Goal: Information Seeking & Learning: Compare options

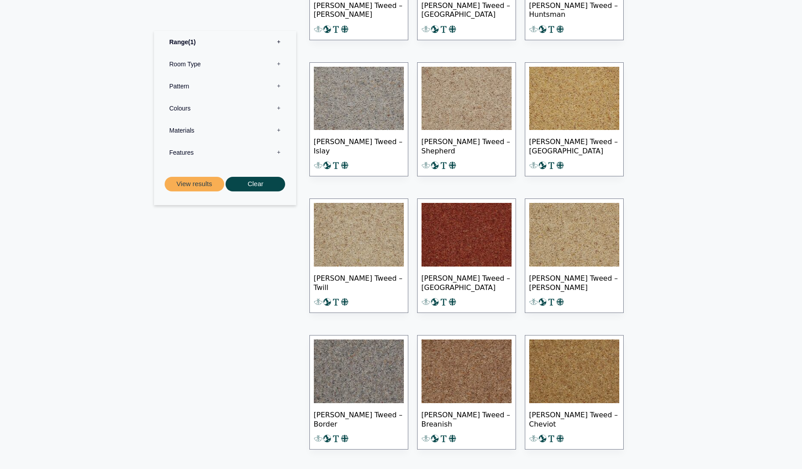
scroll to position [641, 0]
click at [364, 105] on img at bounding box center [359, 99] width 90 height 64
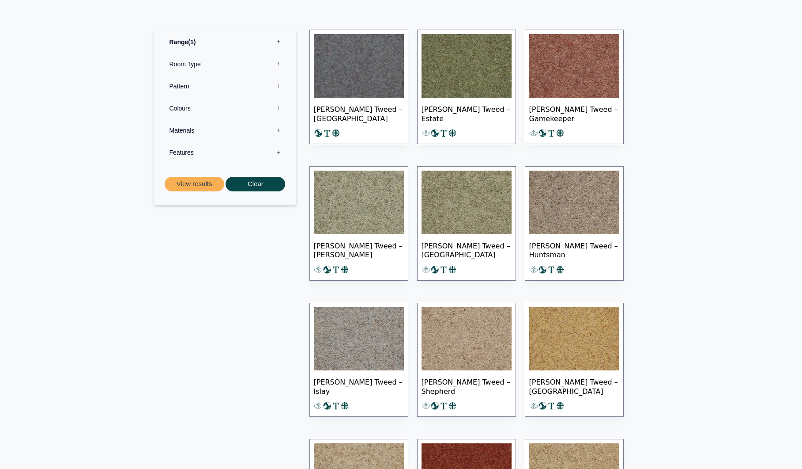
scroll to position [400, 0]
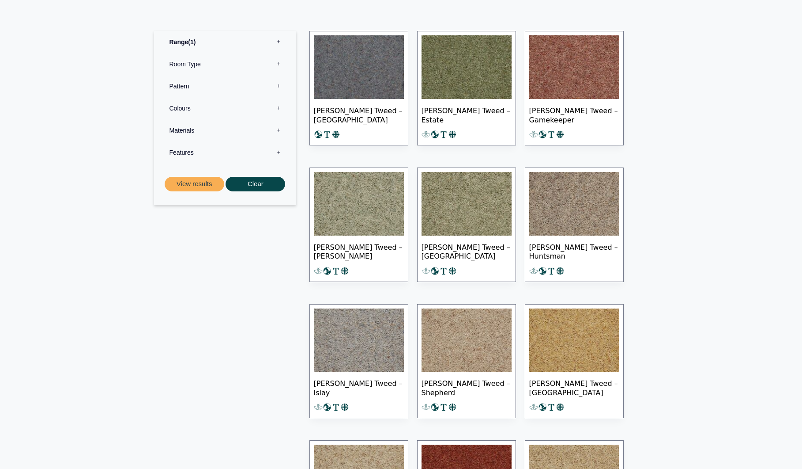
click at [569, 200] on img at bounding box center [574, 204] width 90 height 64
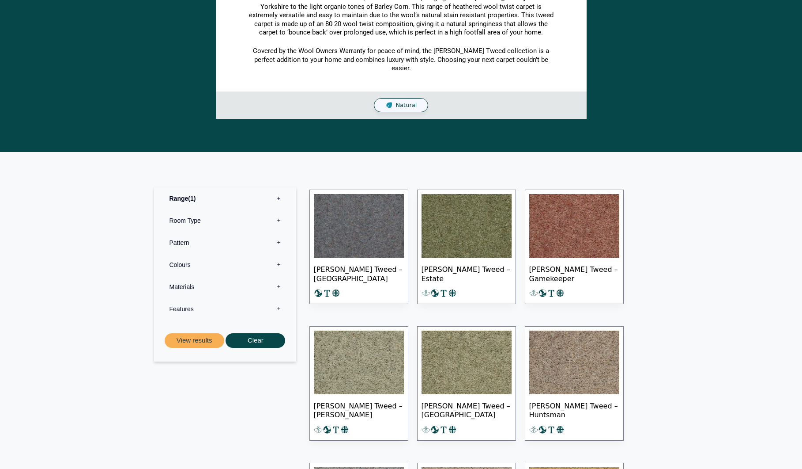
scroll to position [0, 0]
